Goal: Task Accomplishment & Management: Manage account settings

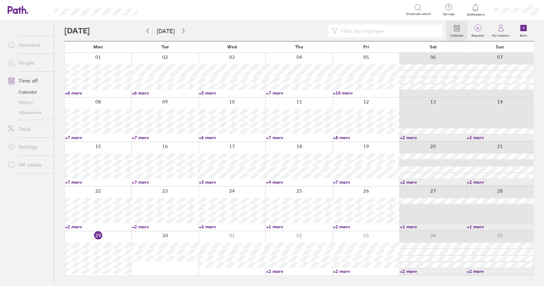
click at [31, 80] on link "Time off" at bounding box center [28, 80] width 51 height 13
click at [32, 82] on link "Time off" at bounding box center [28, 80] width 51 height 13
click at [28, 82] on link "Time off" at bounding box center [28, 80] width 51 height 13
